Goal: Information Seeking & Learning: Learn about a topic

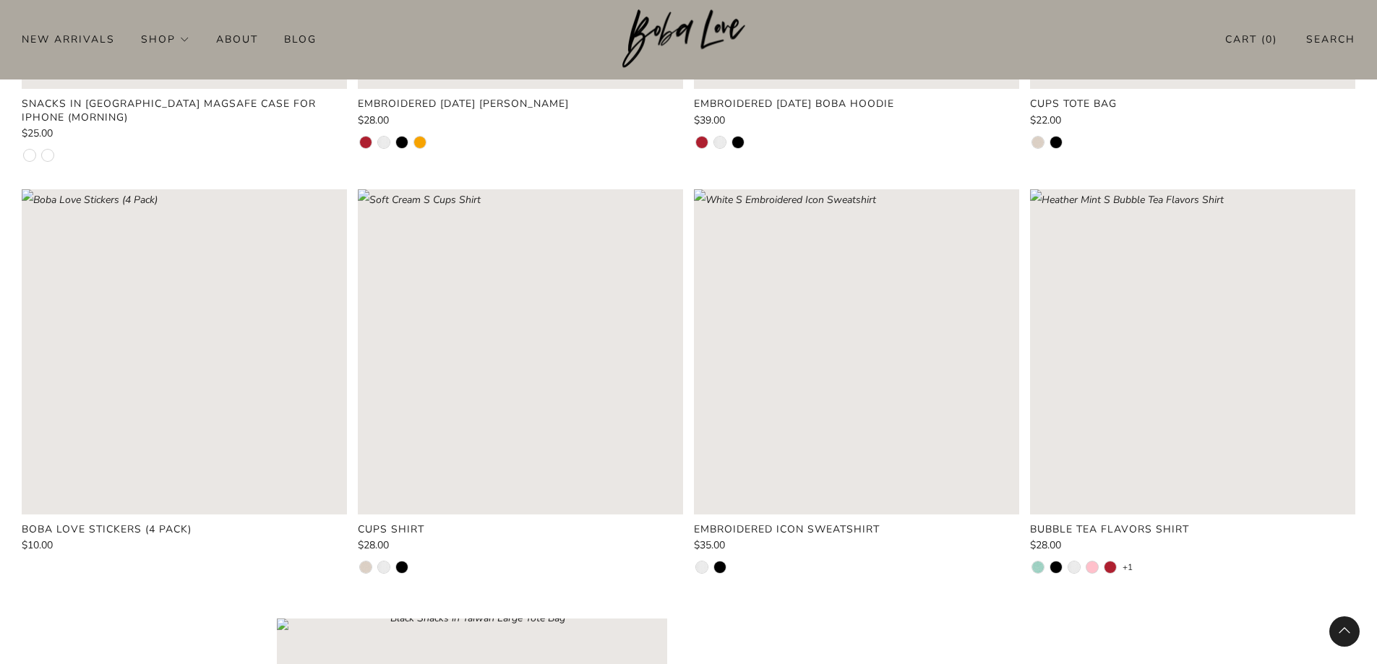
scroll to position [1012, 0]
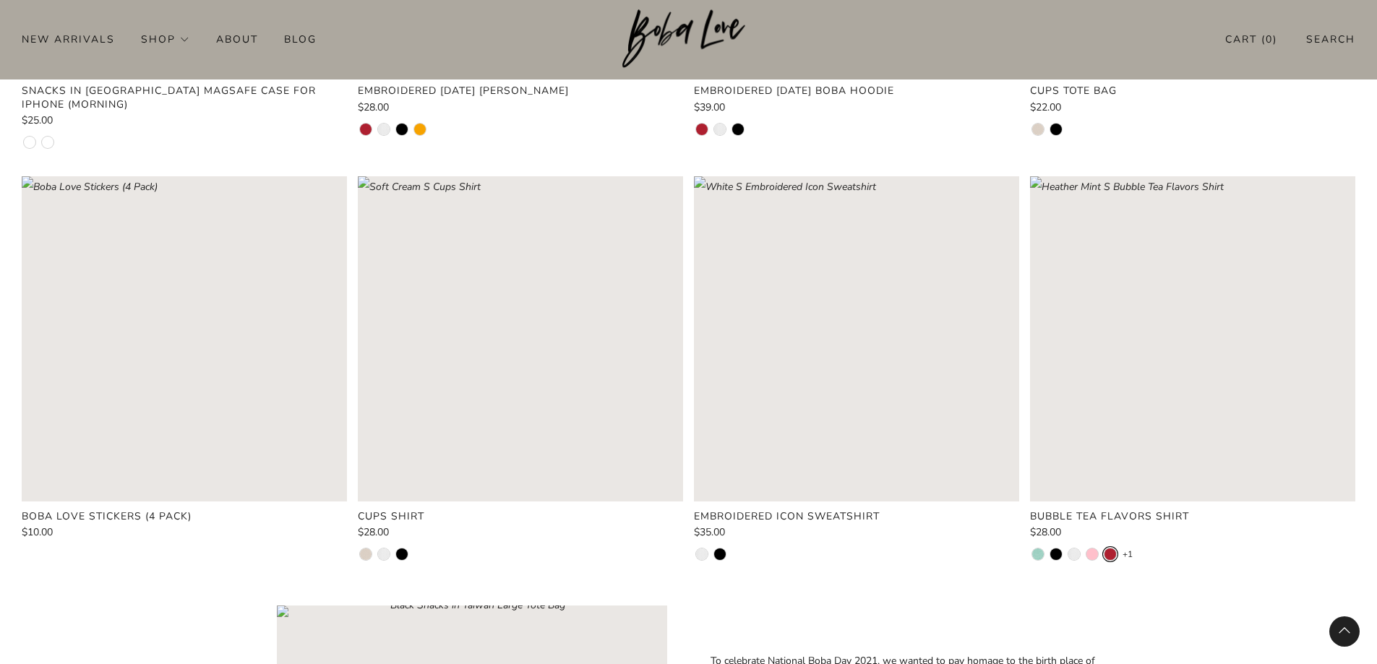
click at [1113, 556] on li at bounding box center [1110, 555] width 12 height 12
click at [1094, 553] on li at bounding box center [1092, 555] width 12 height 12
click at [1074, 557] on li at bounding box center [1074, 555] width 12 height 12
click at [1055, 556] on li at bounding box center [1056, 555] width 12 height 12
click at [1033, 557] on li at bounding box center [1038, 555] width 12 height 12
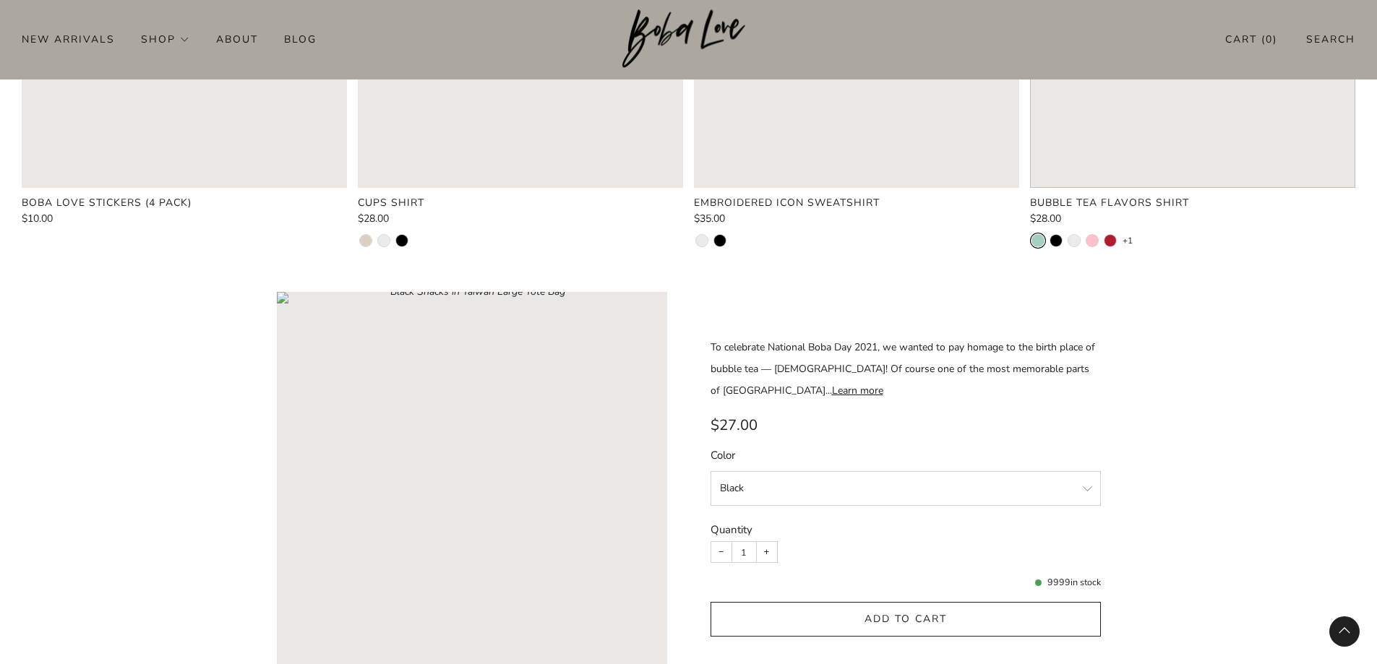
scroll to position [1446, 0]
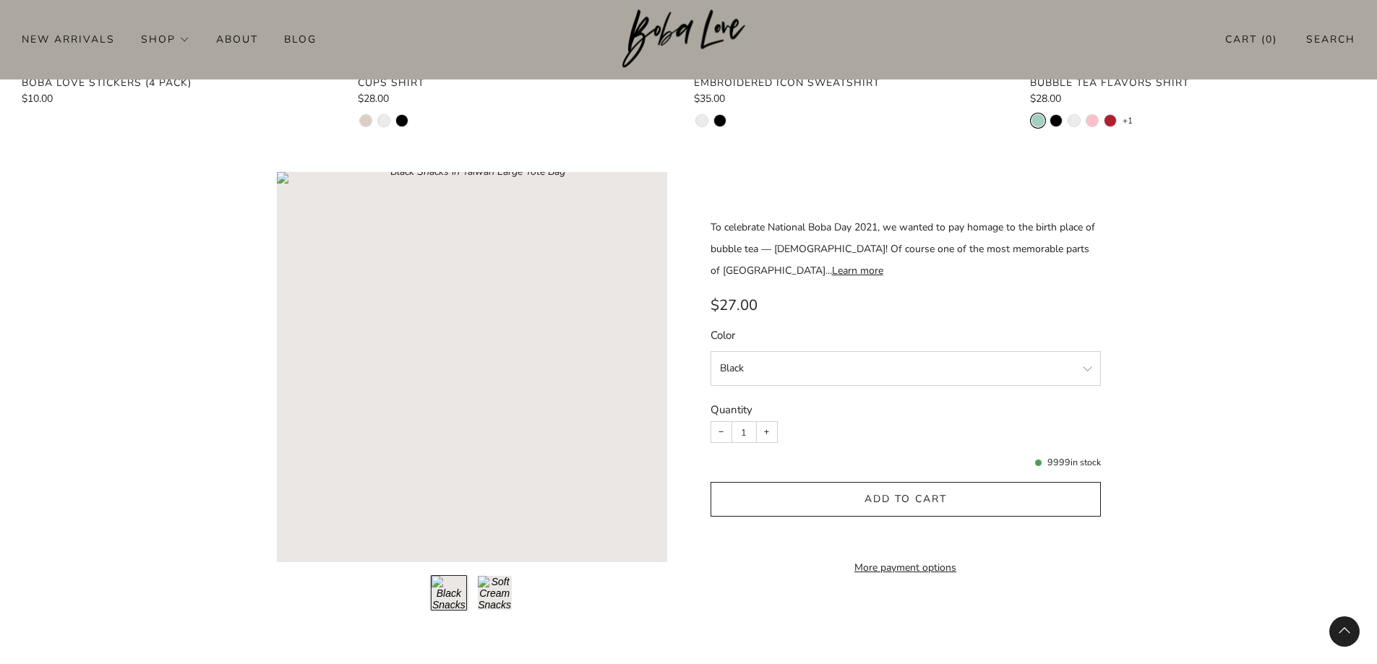
click at [911, 373] on select "Black Soft Cream" at bounding box center [906, 368] width 390 height 35
click at [711, 351] on select "Black Soft Cream" at bounding box center [906, 368] width 390 height 35
click at [904, 381] on div "Color Black Soft Cream Quantity − 1 + 9997 in stock Add to cart" at bounding box center [906, 453] width 390 height 251
click at [906, 363] on select "Black Soft Cream" at bounding box center [906, 368] width 390 height 35
select select "Black"
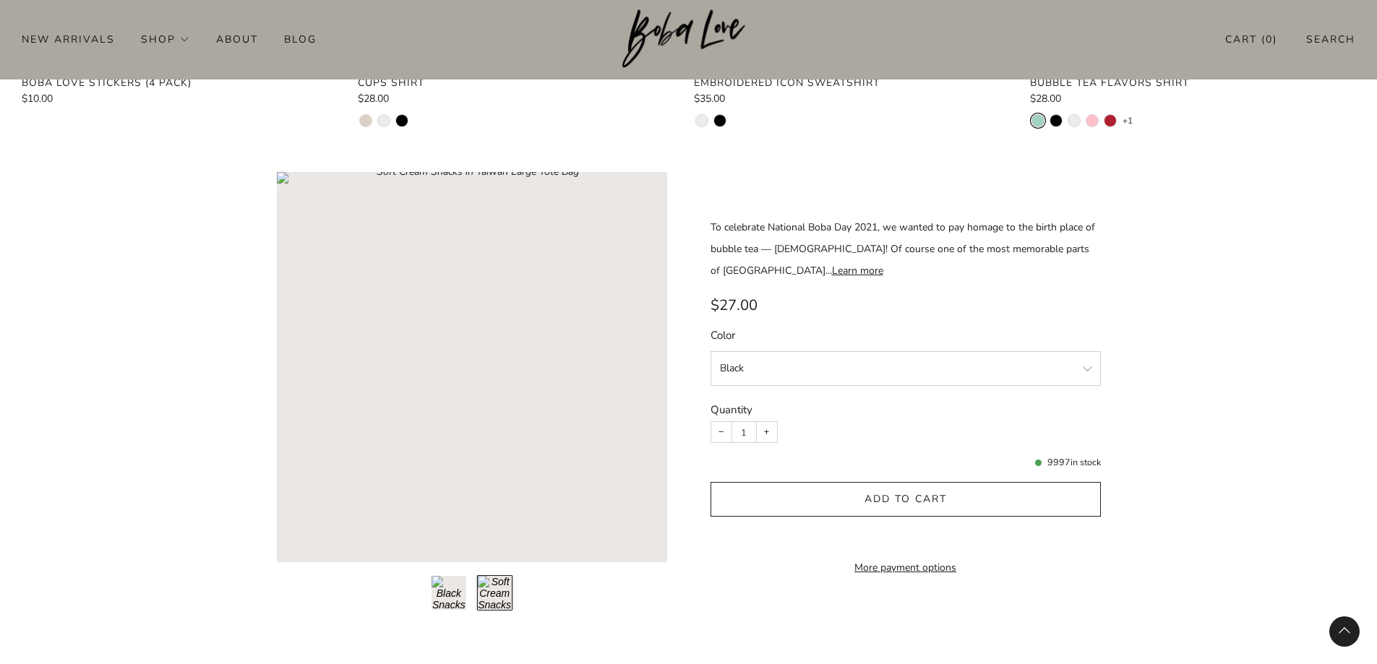
click at [711, 351] on select "Black Soft Cream" at bounding box center [906, 368] width 390 height 35
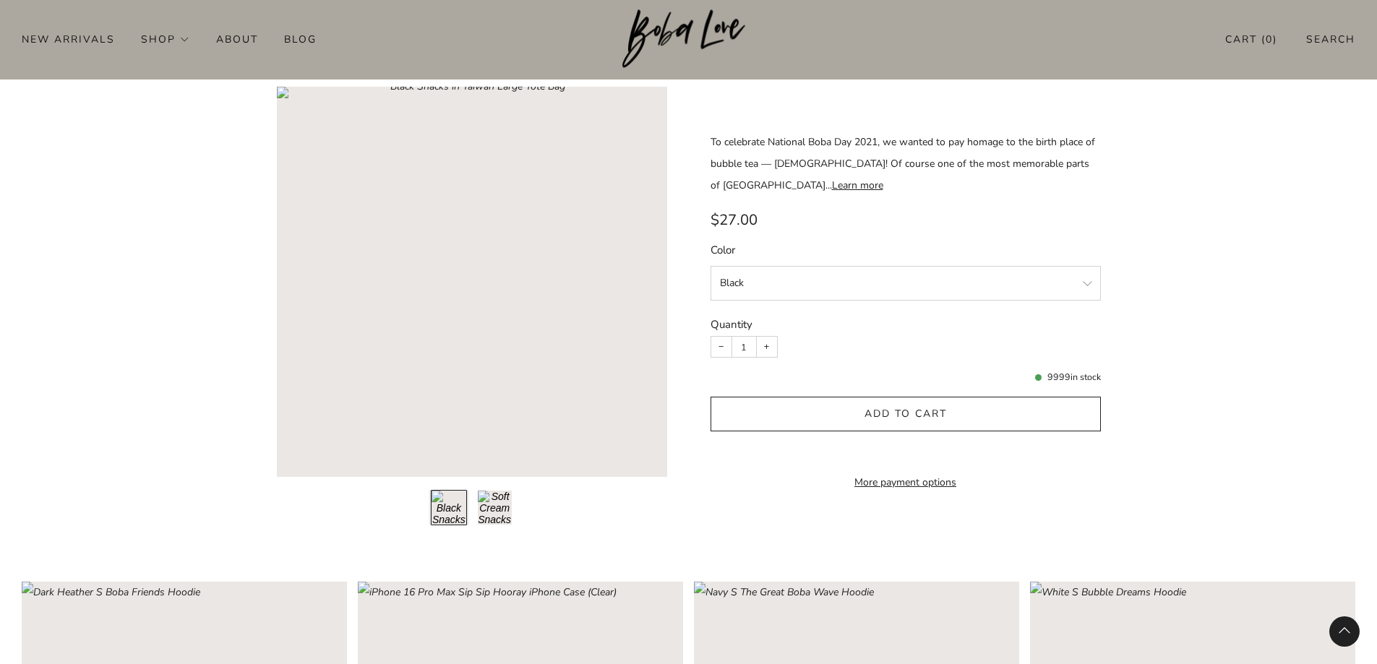
scroll to position [1301, 0]
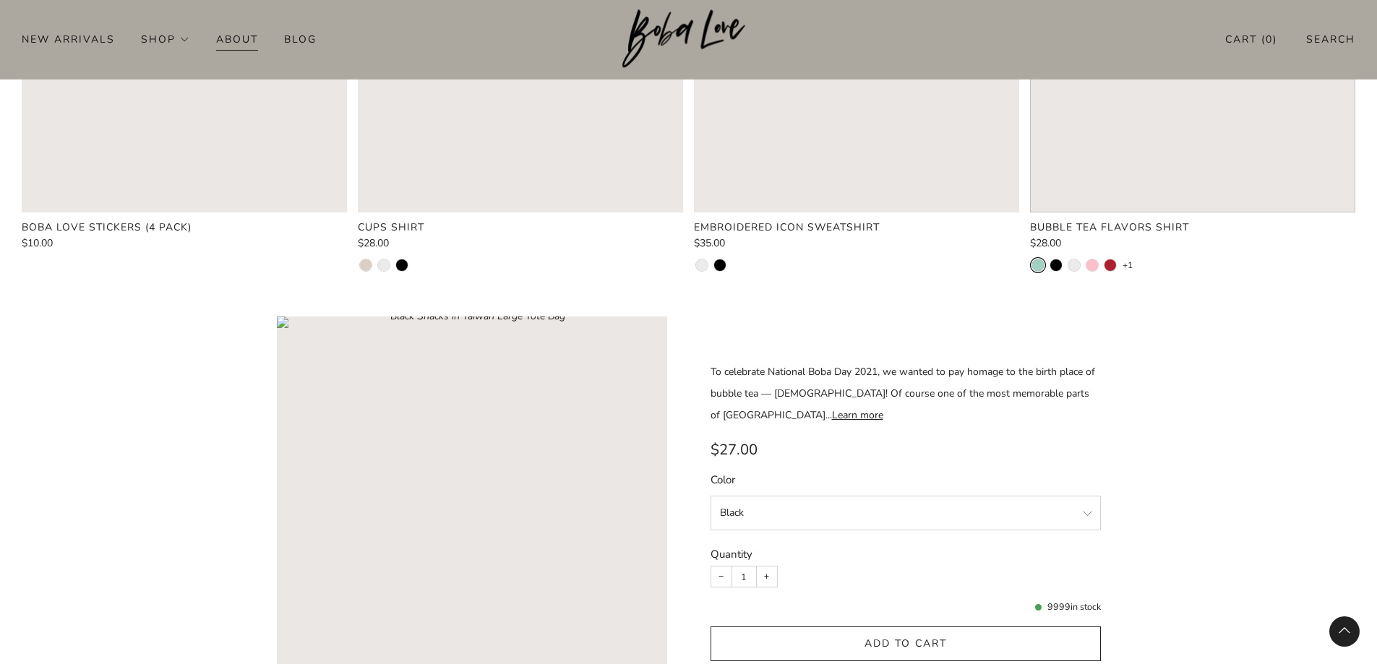
click at [241, 42] on link "About" at bounding box center [237, 38] width 42 height 23
